Goal: Transaction & Acquisition: Book appointment/travel/reservation

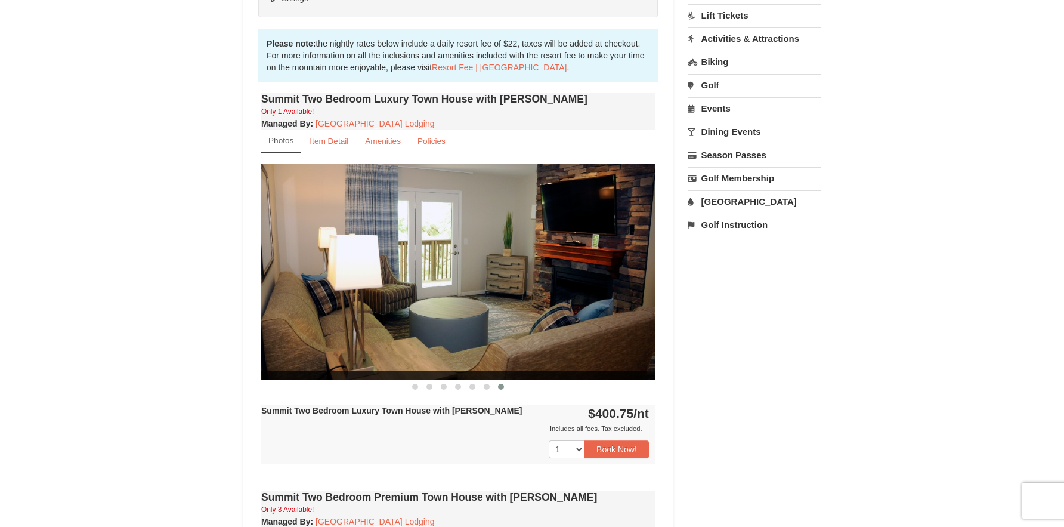
scroll to position [299, 0]
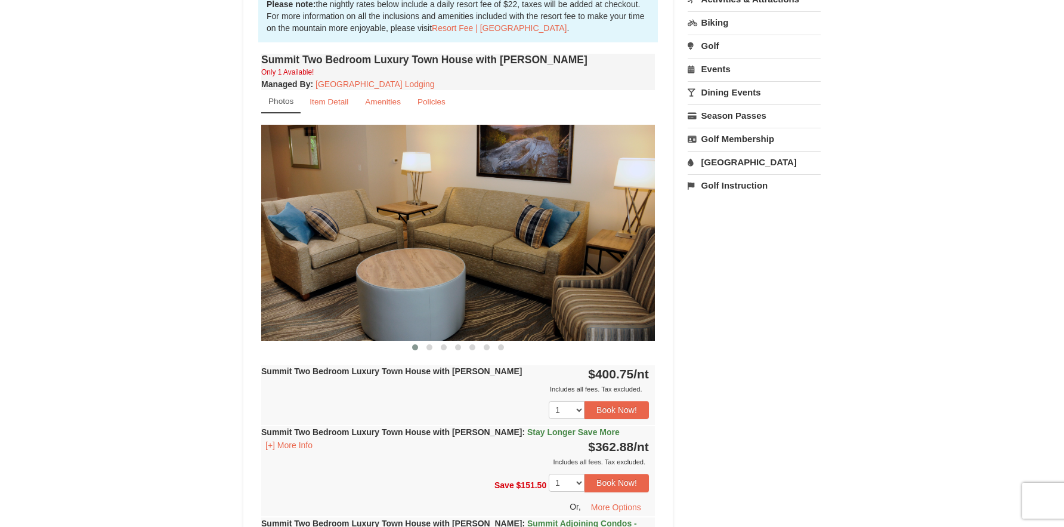
scroll to position [362, 0]
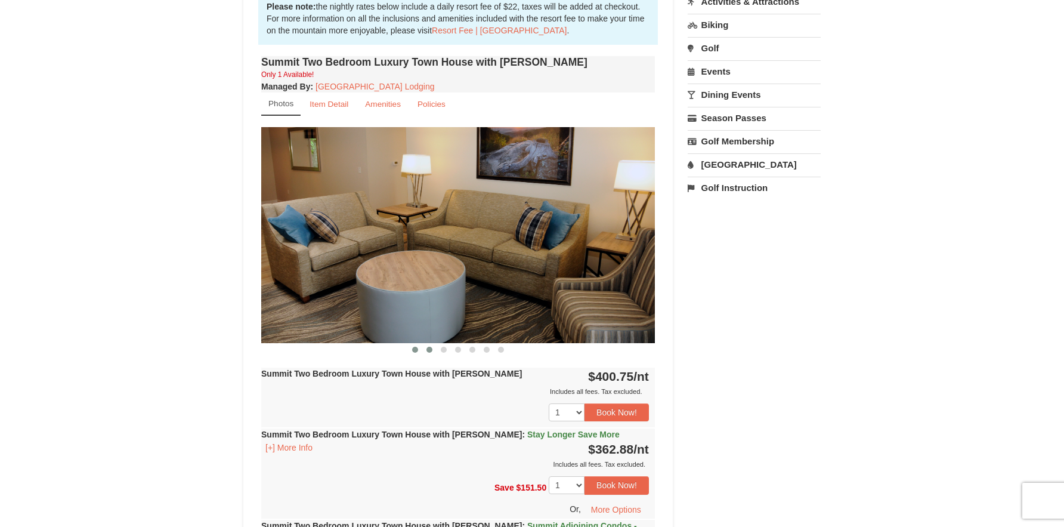
click at [427, 347] on span at bounding box center [429, 349] width 6 height 6
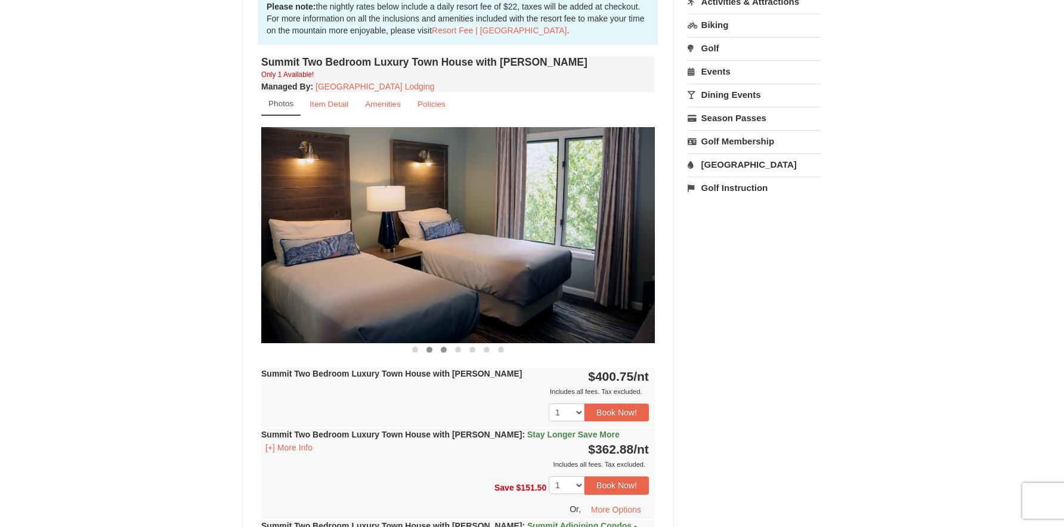
click at [441, 349] on span at bounding box center [444, 349] width 6 height 6
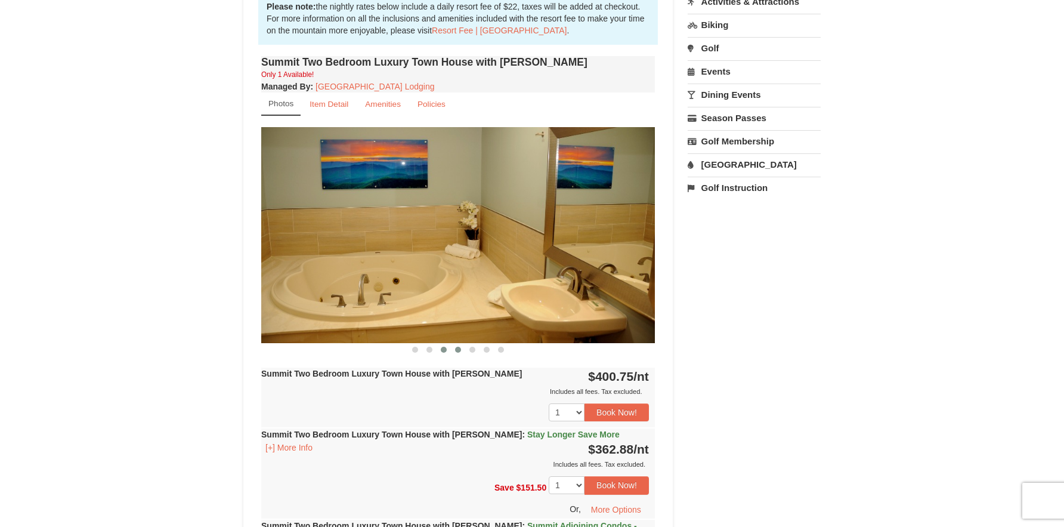
click at [457, 349] on span at bounding box center [458, 349] width 6 height 6
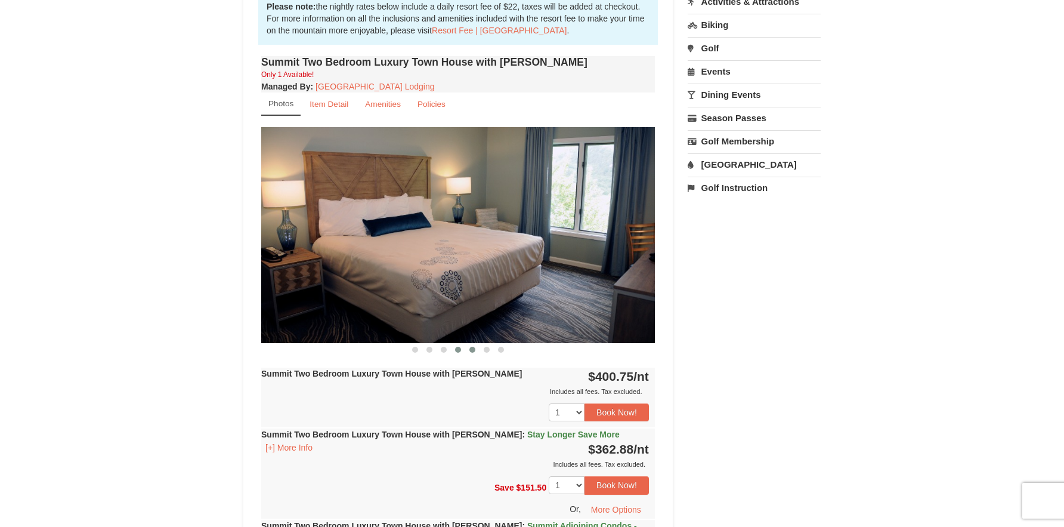
click at [473, 348] on span at bounding box center [472, 349] width 6 height 6
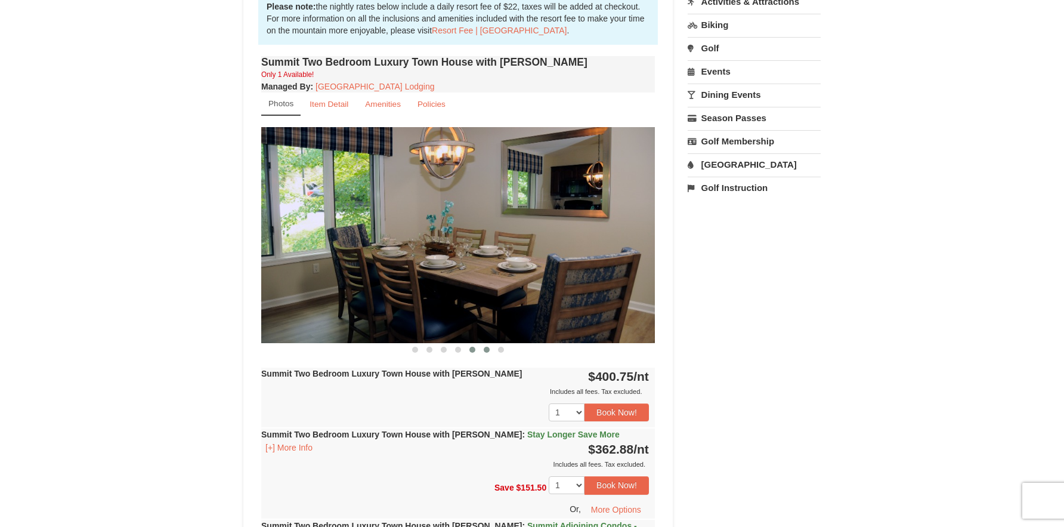
click at [488, 349] on span at bounding box center [487, 349] width 6 height 6
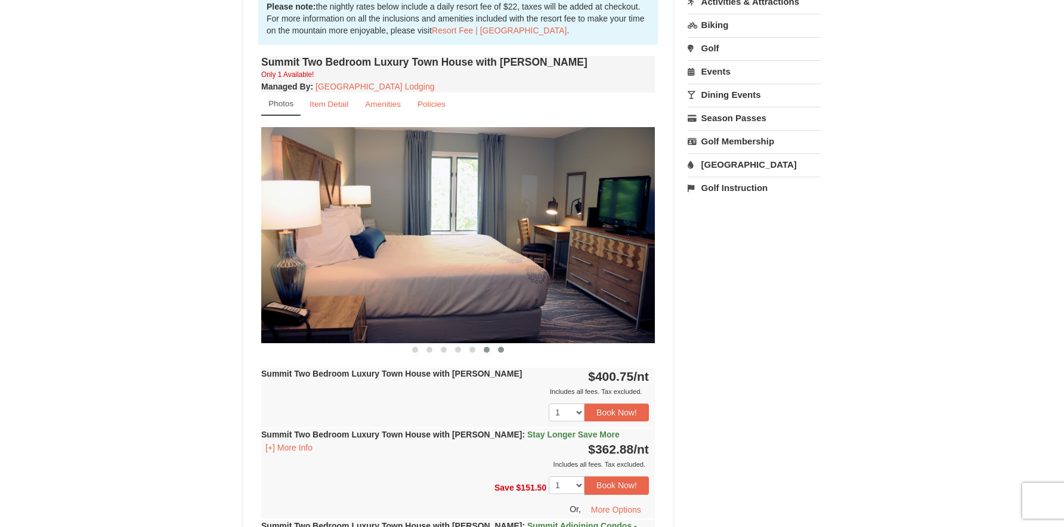
click at [503, 349] on button at bounding box center [501, 349] width 14 height 12
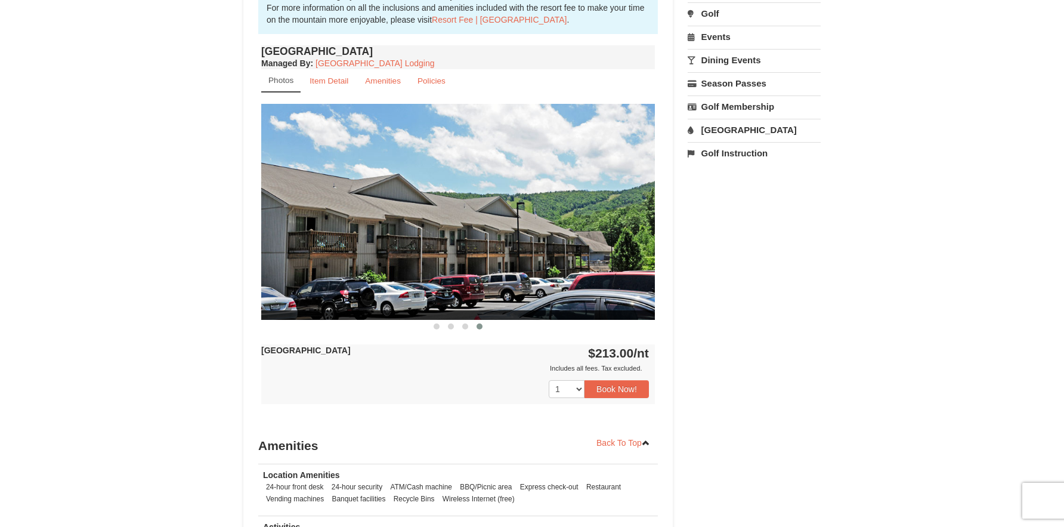
scroll to position [409, 0]
click at [437, 326] on span at bounding box center [437, 326] width 6 height 6
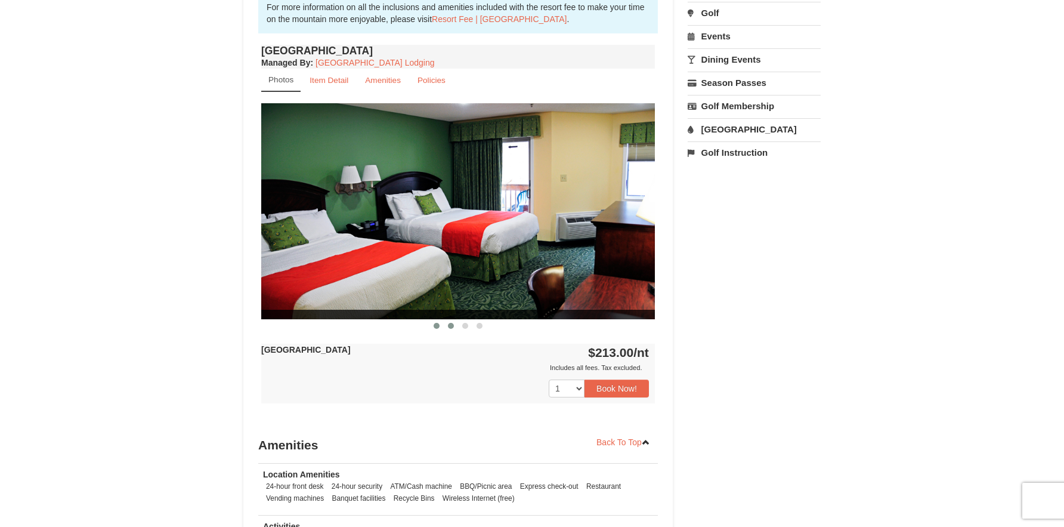
click at [448, 326] on span at bounding box center [451, 326] width 6 height 6
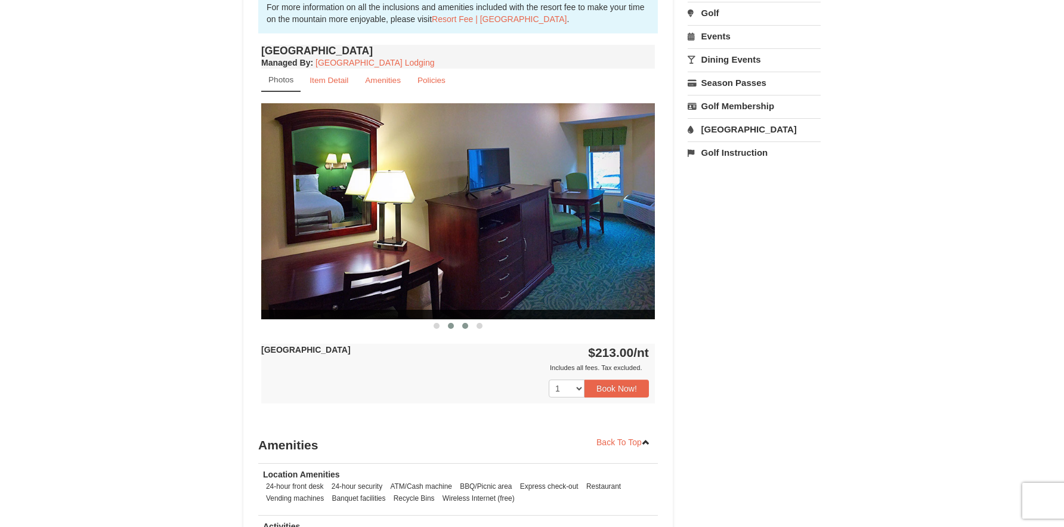
click at [468, 326] on button at bounding box center [465, 326] width 14 height 12
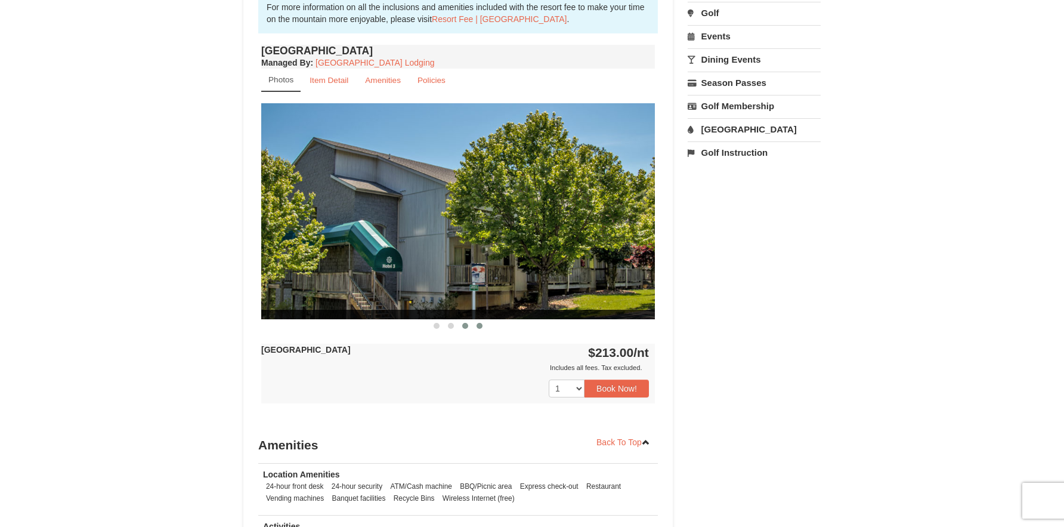
click at [479, 326] on span at bounding box center [479, 326] width 6 height 6
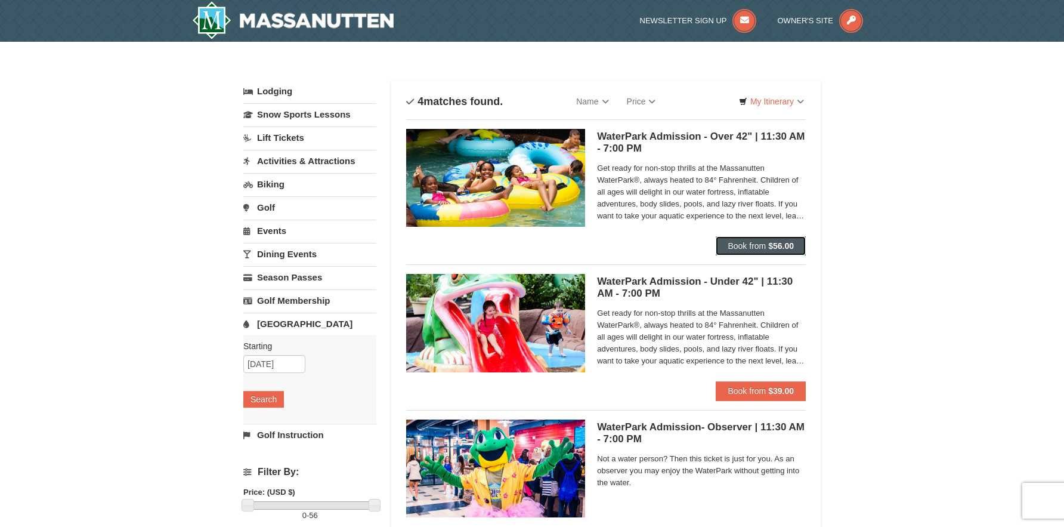
click at [763, 243] on span "Book from" at bounding box center [746, 246] width 38 height 10
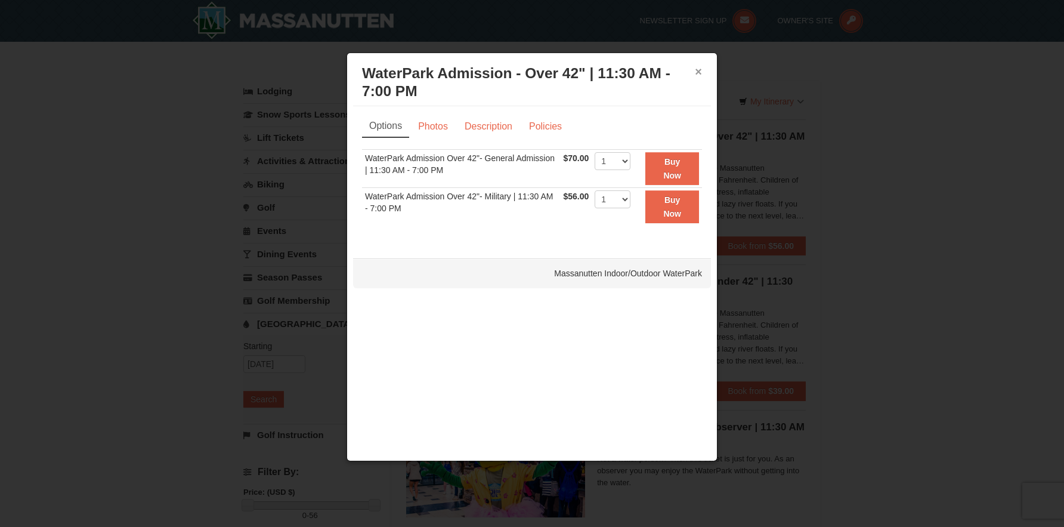
click at [696, 73] on button "×" at bounding box center [698, 72] width 7 height 12
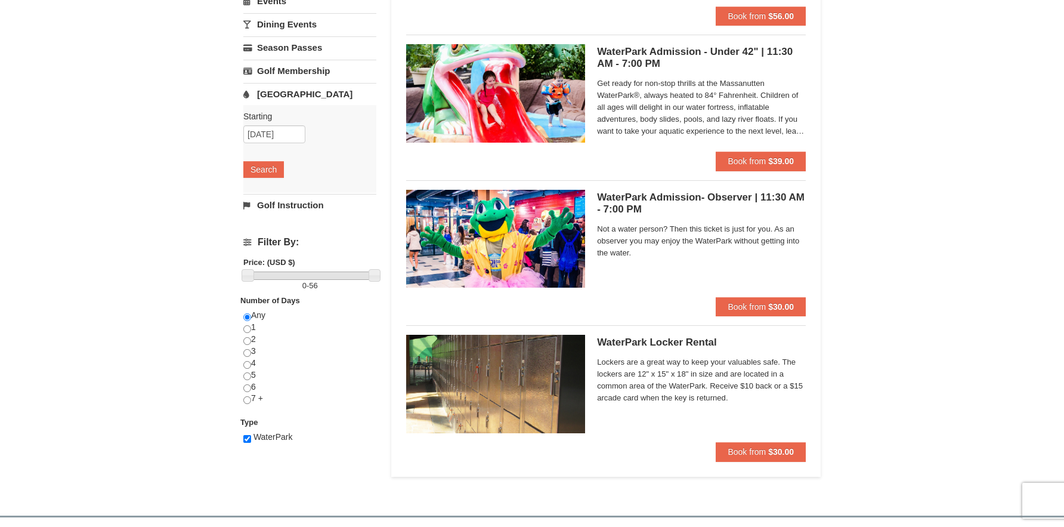
scroll to position [230, 0]
click at [733, 301] on span "Book from" at bounding box center [746, 306] width 38 height 10
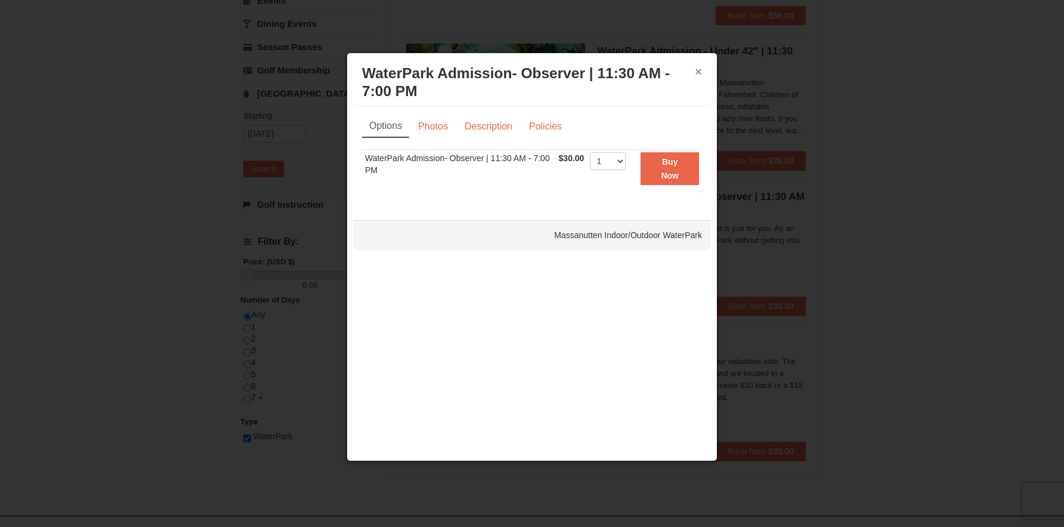
click at [696, 72] on button "×" at bounding box center [698, 72] width 7 height 12
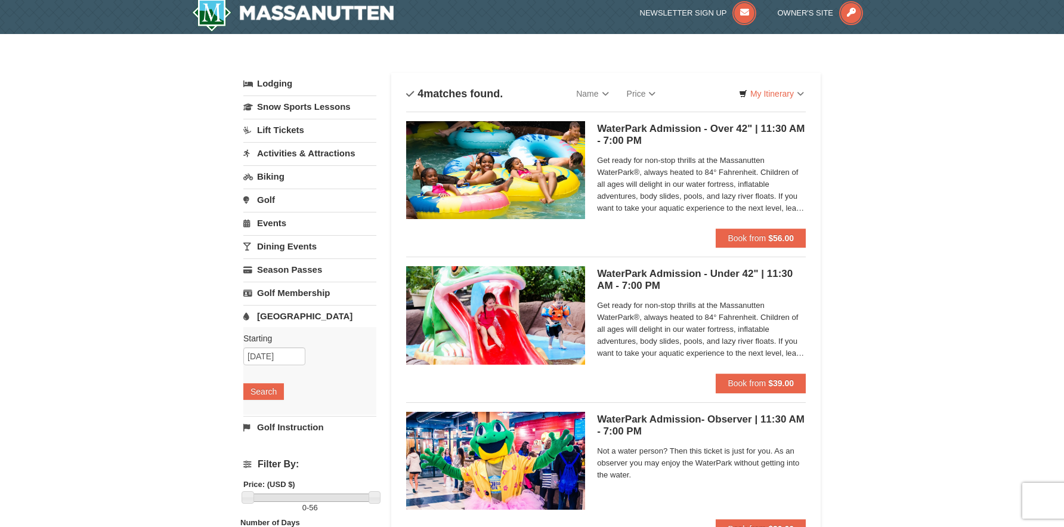
scroll to position [0, 0]
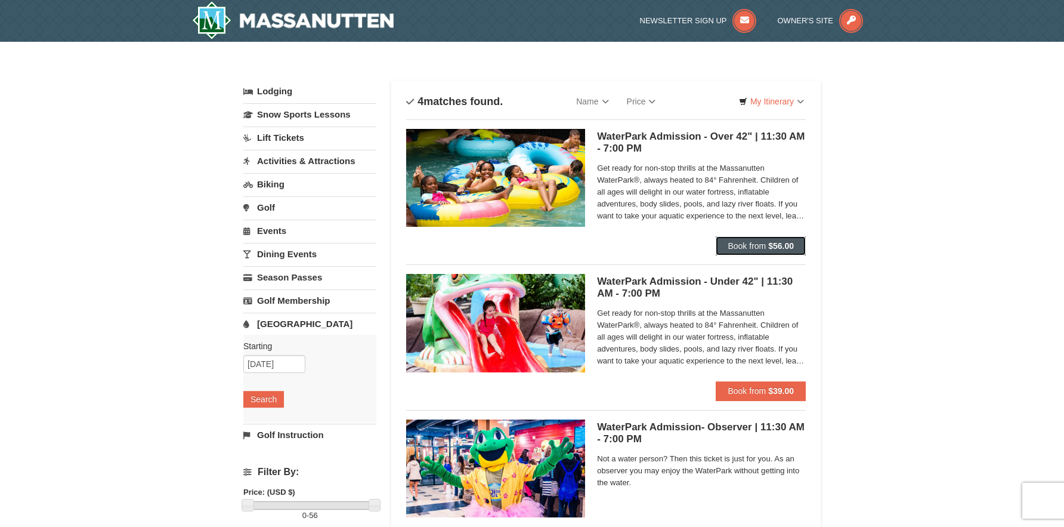
click at [753, 246] on span "Book from" at bounding box center [746, 246] width 38 height 10
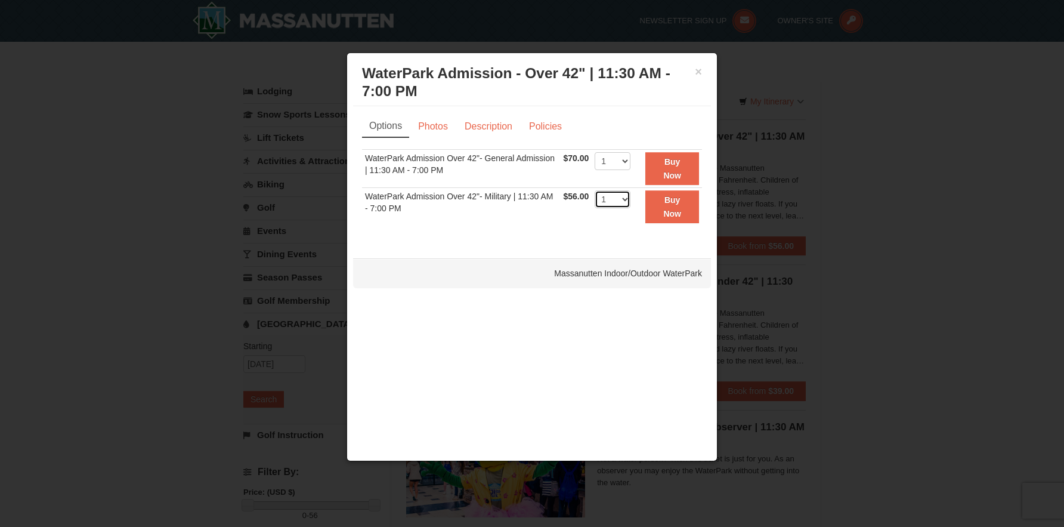
click at [621, 203] on select "1 2 3 4 5 6 7 8 9 10 11 12 13 14 15 16 17 18 19 20 21 22" at bounding box center [613, 199] width 36 height 18
click at [624, 163] on select "1 2 3 4 5 6 7 8 9 10 11 12 13 14 15 16 17 18 19 20 21 22" at bounding box center [613, 161] width 36 height 18
select select "2"
click at [595, 152] on select "1 2 3 4 5 6 7 8 9 10 11 12 13 14 15 16 17 18 19 20 21 22" at bounding box center [613, 161] width 36 height 18
click at [670, 169] on button "Buy Now" at bounding box center [672, 168] width 54 height 33
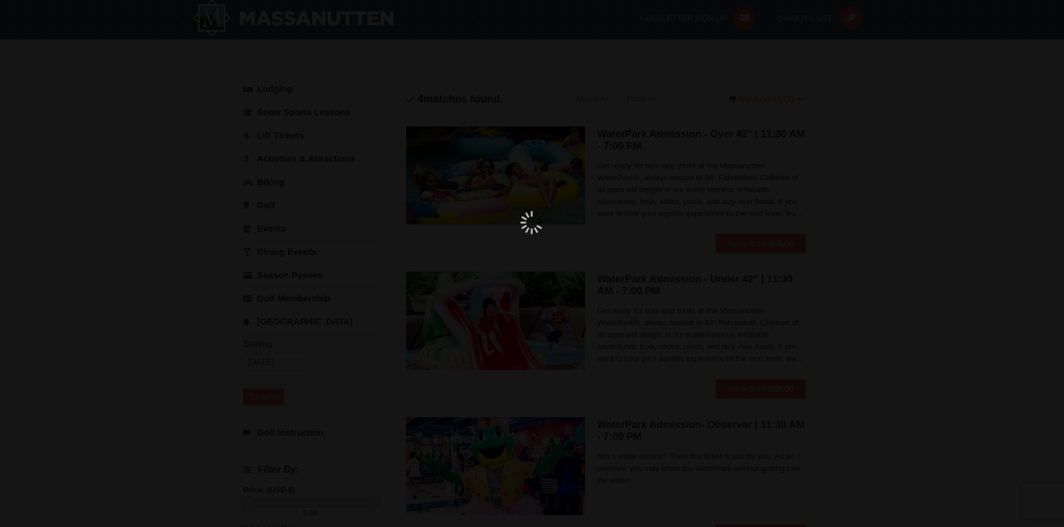
scroll to position [4, 0]
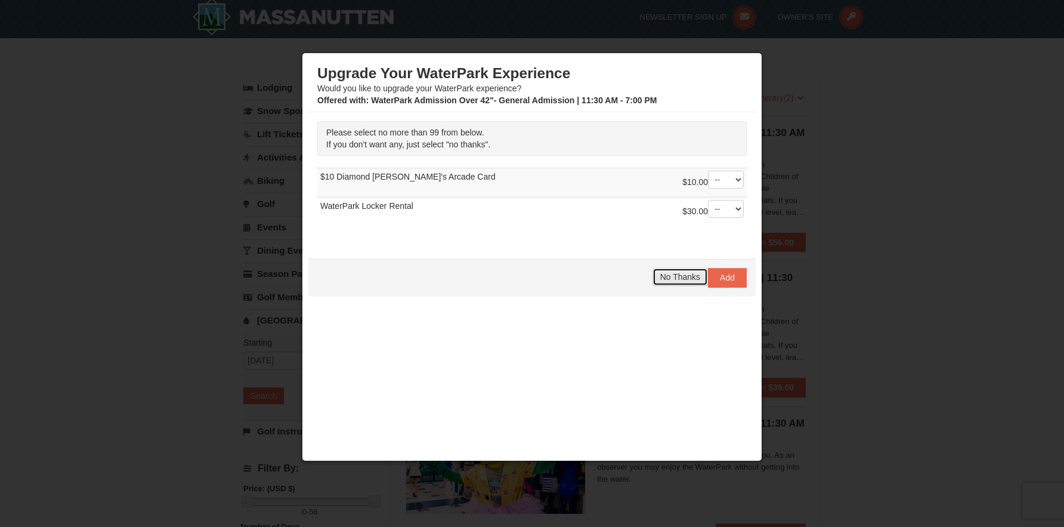
click at [684, 280] on span "No Thanks" at bounding box center [680, 277] width 40 height 10
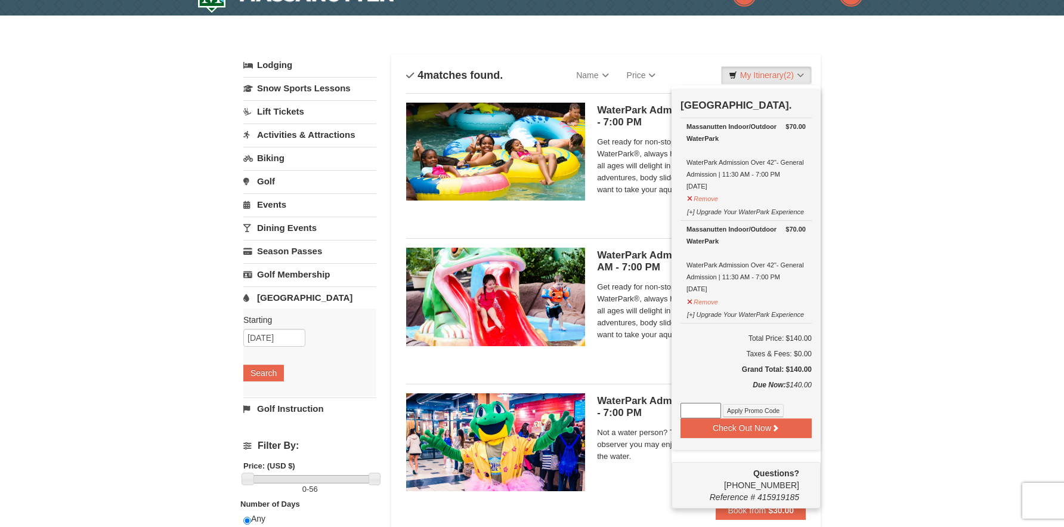
scroll to position [0, 0]
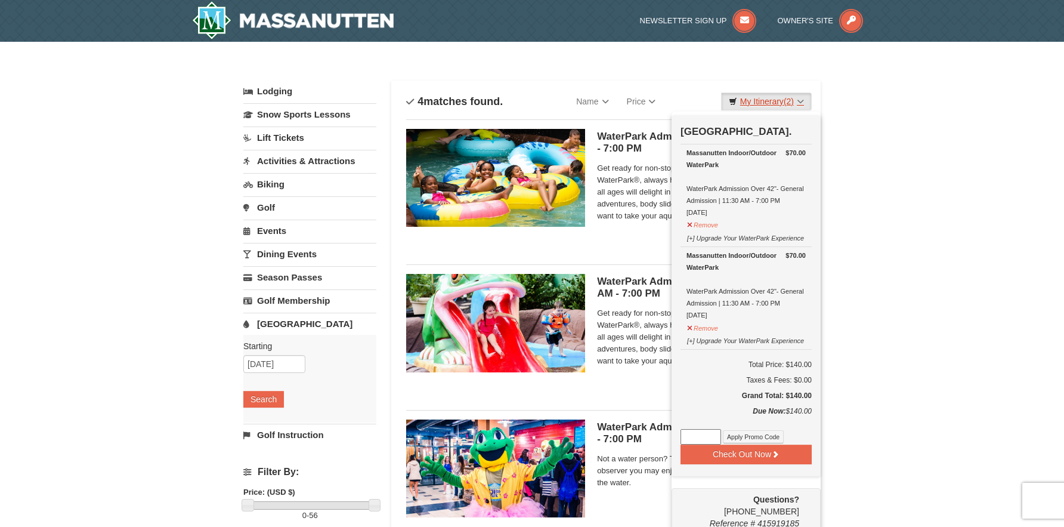
click at [803, 103] on link "My Itinerary (2)" at bounding box center [766, 101] width 91 height 18
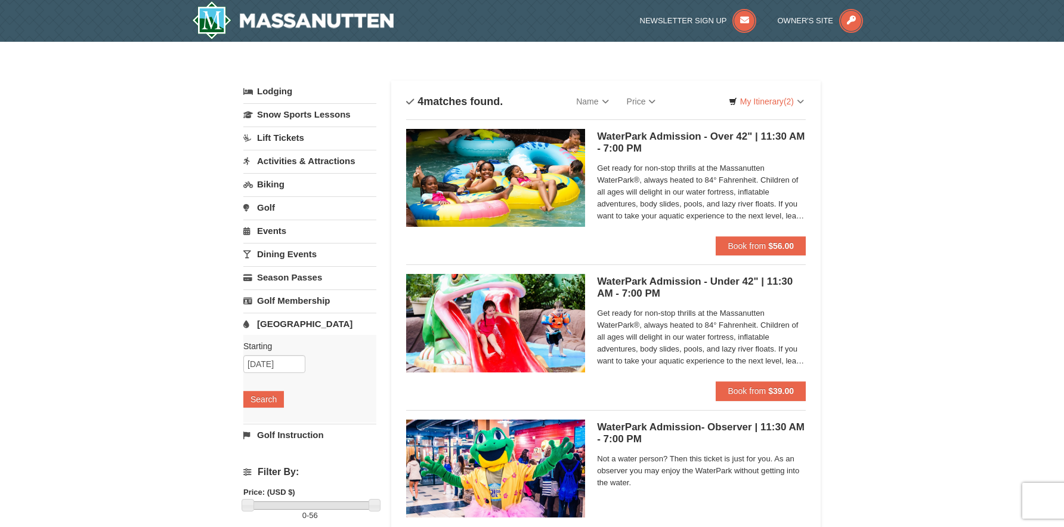
click at [844, 103] on div "× Categories List Filter My Itinerary (2) Check Out Now Water Park Pass. $70.00…" at bounding box center [532, 387] width 1064 height 691
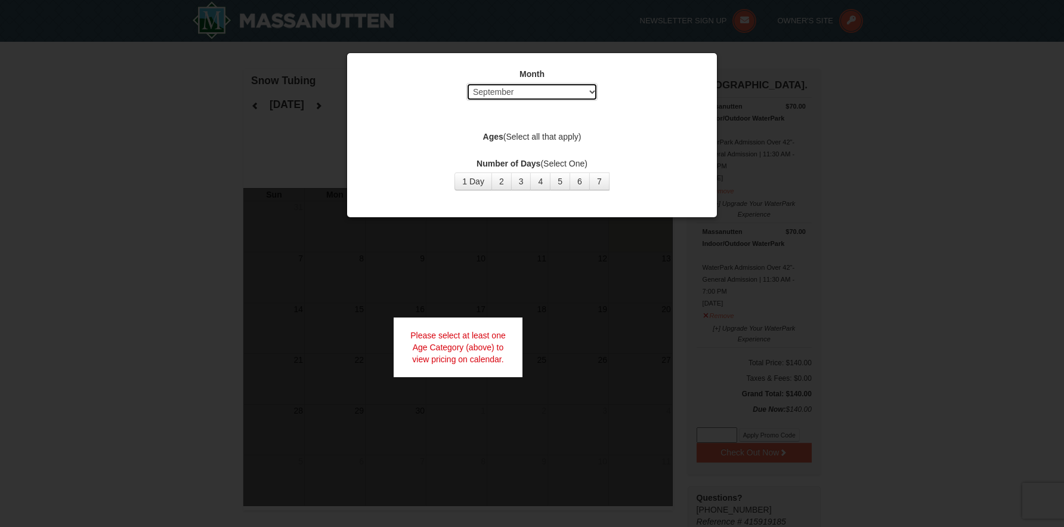
click at [590, 89] on select "Select September October November December January February March April May Jun…" at bounding box center [531, 92] width 131 height 18
select select "12"
click at [466, 83] on select "Select September October November December January February March April May Jun…" at bounding box center [531, 92] width 131 height 18
click at [557, 140] on label "Ages (Select all that apply)" at bounding box center [532, 137] width 340 height 12
click at [556, 138] on label "Ages (Select all that apply)" at bounding box center [532, 137] width 340 height 12
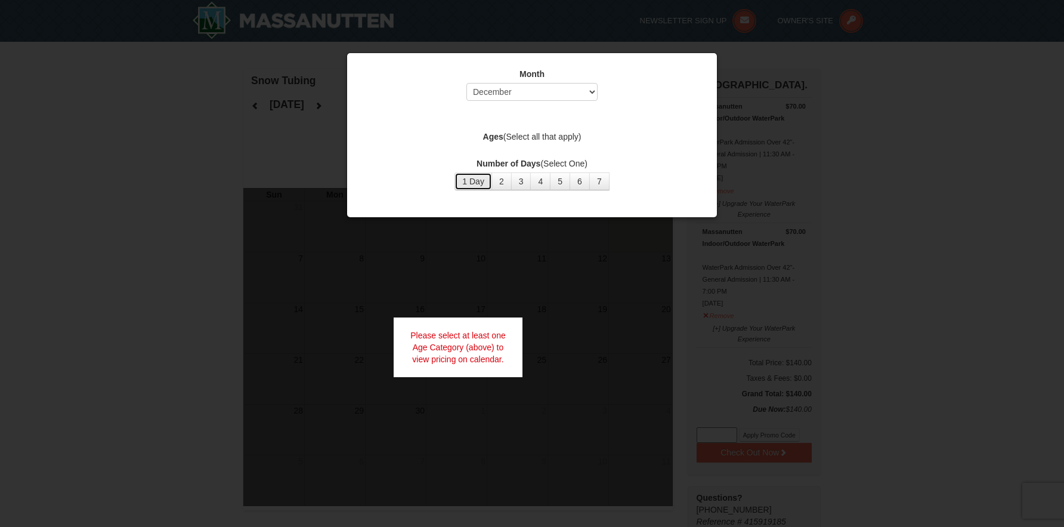
click at [477, 183] on button "1 Day" at bounding box center [473, 181] width 38 height 18
click at [645, 286] on div at bounding box center [532, 263] width 1064 height 527
click at [547, 132] on label "Ages (Select all that apply)" at bounding box center [532, 137] width 340 height 12
click at [494, 137] on strong "Ages" at bounding box center [493, 137] width 20 height 10
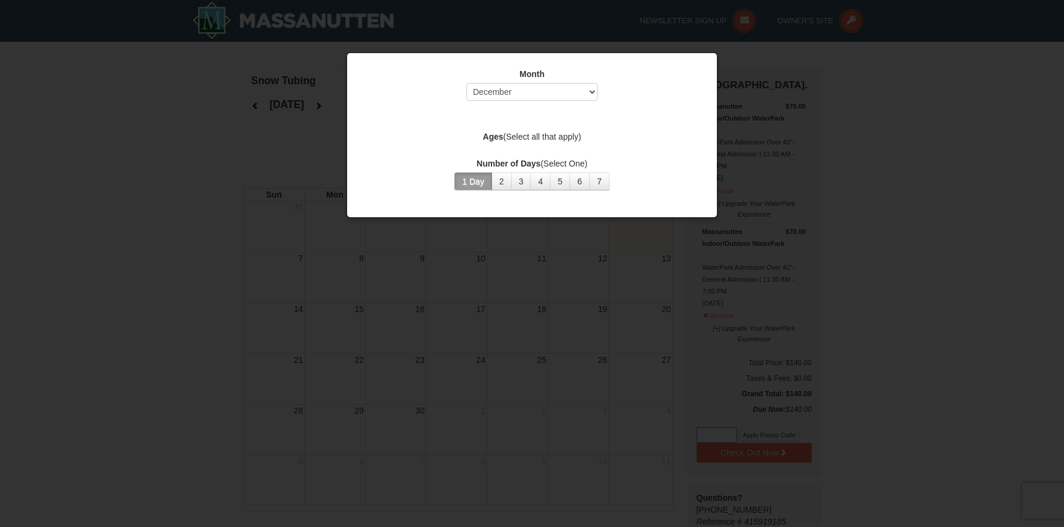
click at [494, 137] on strong "Ages" at bounding box center [493, 137] width 20 height 10
click at [231, 203] on div at bounding box center [532, 263] width 1064 height 527
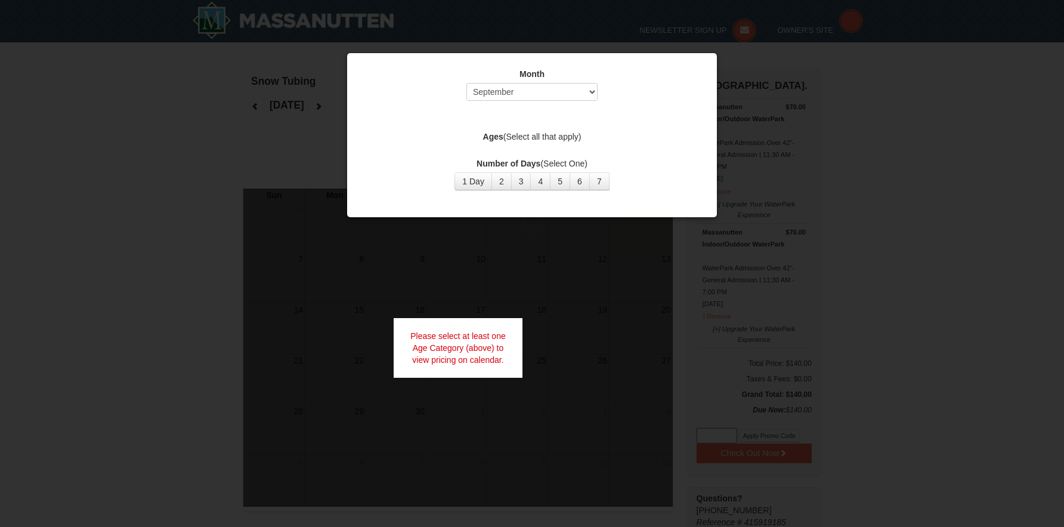
select select "9"
click at [548, 134] on label "Ages (Select all that apply)" at bounding box center [532, 137] width 340 height 12
click at [548, 135] on label "Ages (Select all that apply)" at bounding box center [532, 137] width 340 height 12
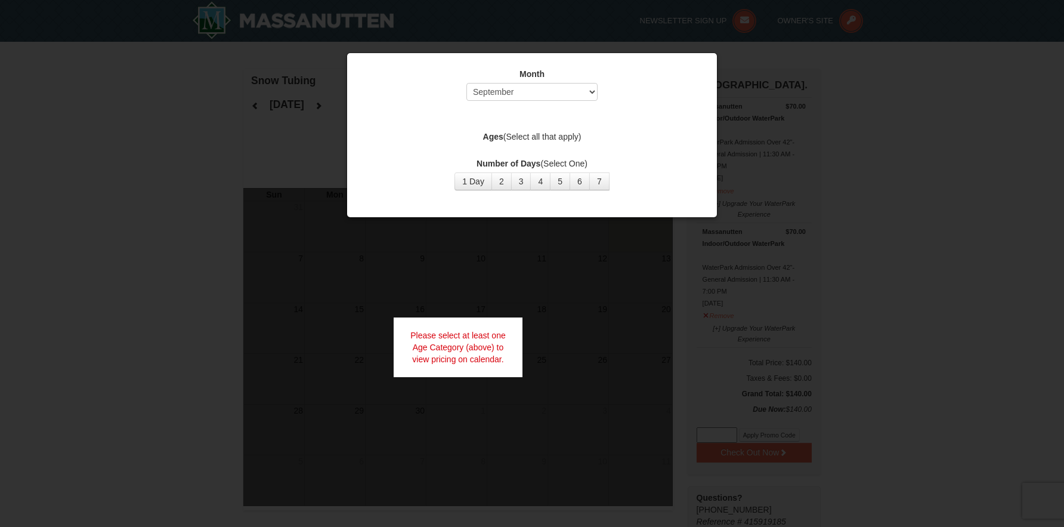
click at [496, 141] on label "Ages (Select all that apply)" at bounding box center [532, 137] width 340 height 12
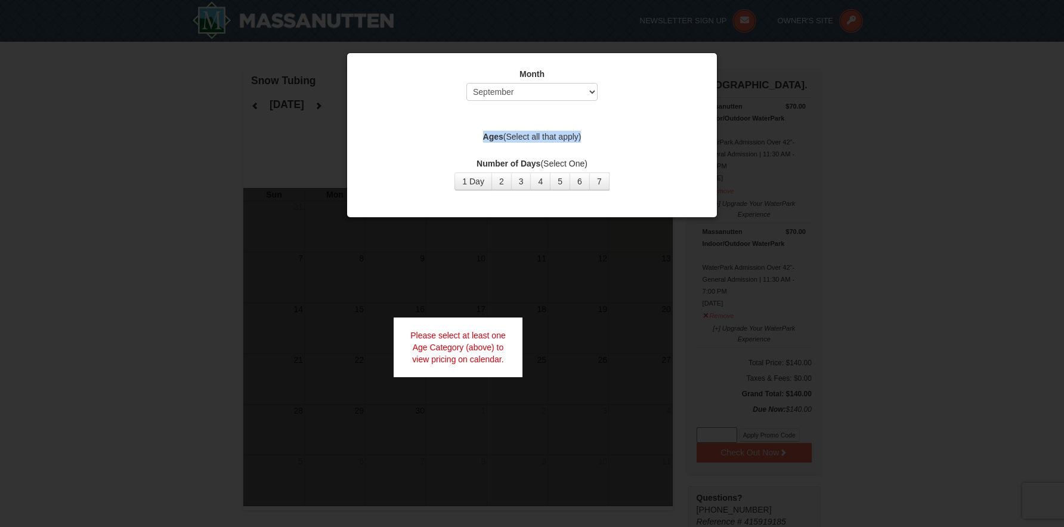
click at [496, 141] on label "Ages (Select all that apply)" at bounding box center [532, 137] width 340 height 12
click at [230, 273] on div at bounding box center [532, 263] width 1064 height 527
click at [455, 330] on div "Please select at least one Age Category (above) to view pricing on calendar." at bounding box center [458, 347] width 129 height 60
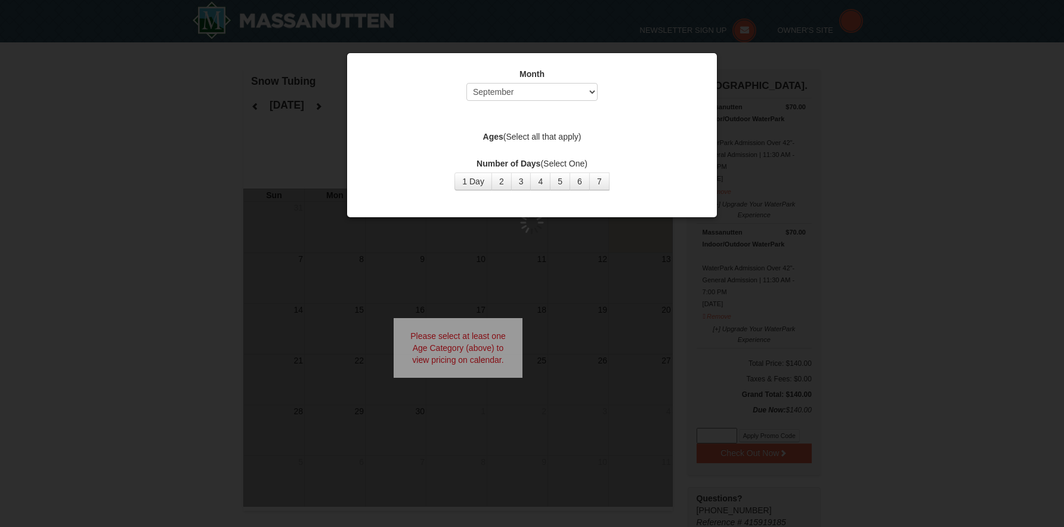
select select "9"
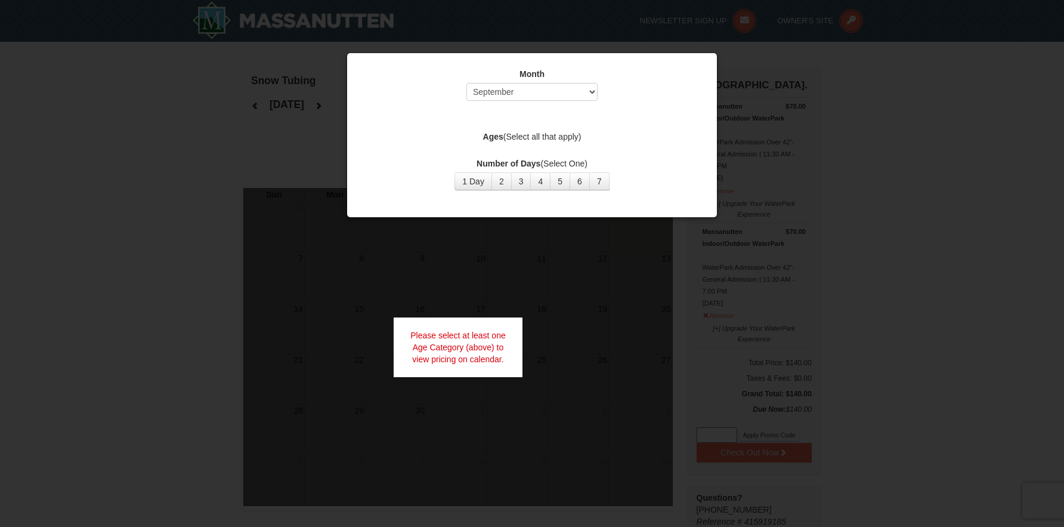
click at [488, 140] on strong "Ages" at bounding box center [493, 137] width 20 height 10
click at [491, 141] on strong "Ages" at bounding box center [493, 137] width 20 height 10
click at [261, 264] on div at bounding box center [532, 263] width 1064 height 527
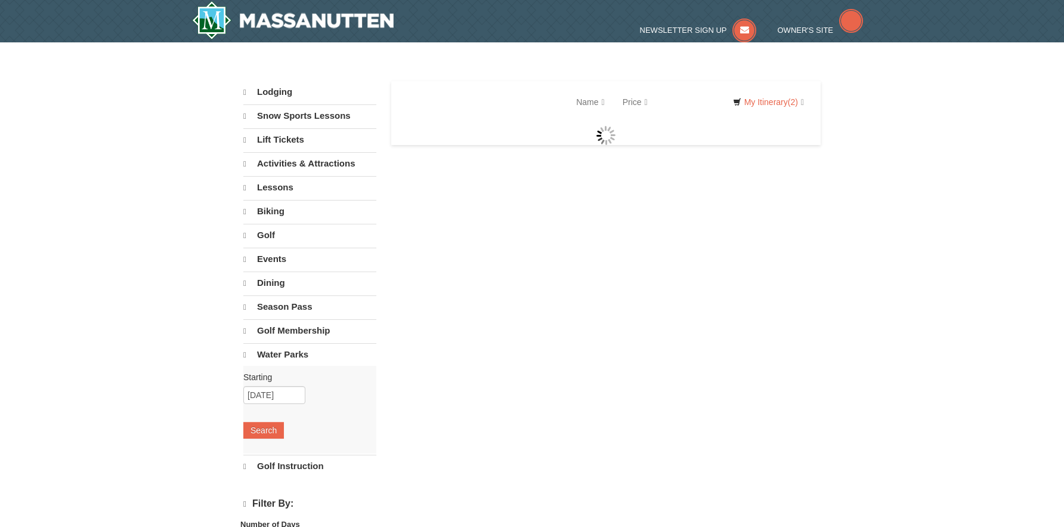
select select "9"
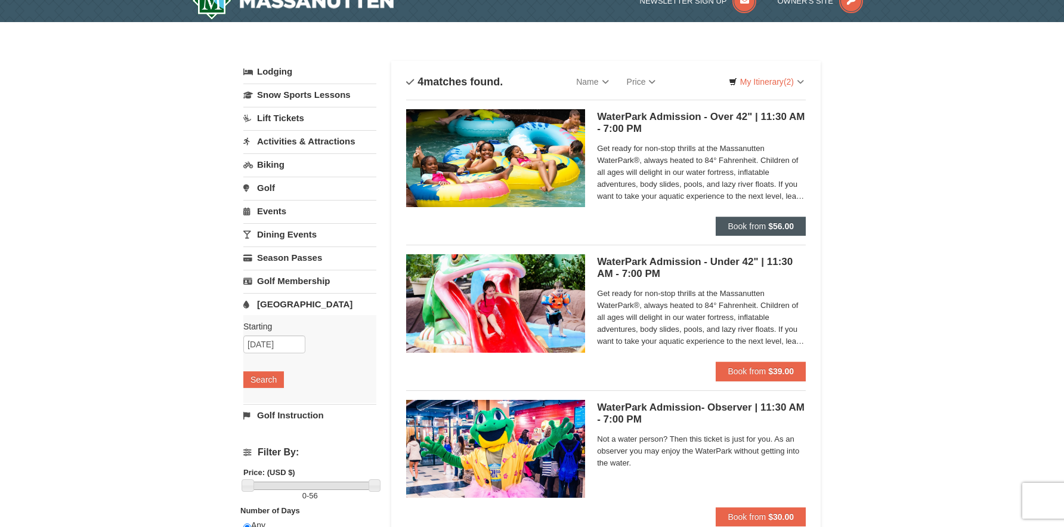
scroll to position [19, 0]
click at [770, 225] on strong "$56.00" at bounding box center [781, 227] width 26 height 10
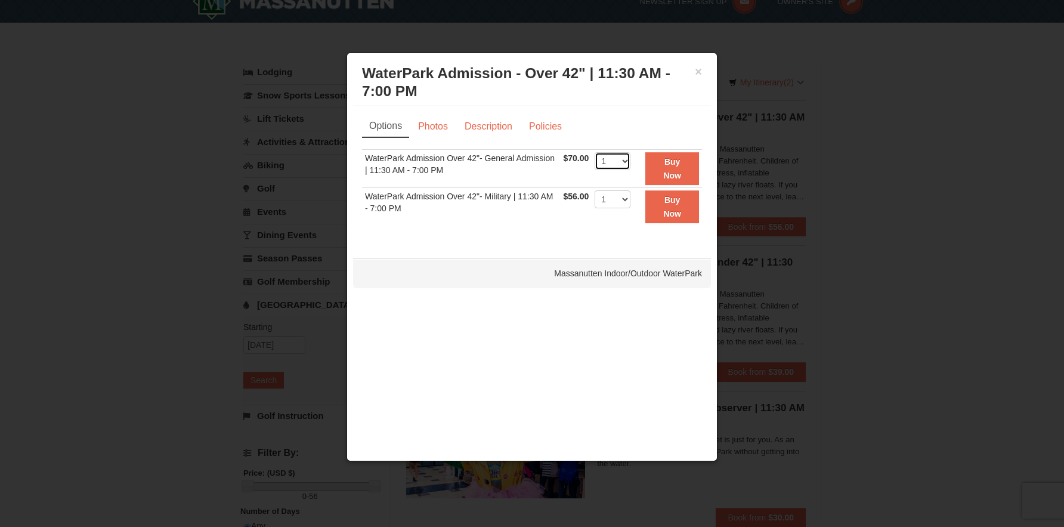
click at [621, 166] on select "1 2 3 4 5 6 7 8 9 10 11 12 13 14 15 16 17 18 19 20 21 22" at bounding box center [613, 161] width 36 height 18
select select "2"
click at [595, 152] on select "1 2 3 4 5 6 7 8 9 10 11 12 13 14 15 16 17 18 19 20 21 22" at bounding box center [613, 161] width 36 height 18
click at [699, 72] on button "×" at bounding box center [698, 72] width 7 height 12
